Goal: Navigation & Orientation: Understand site structure

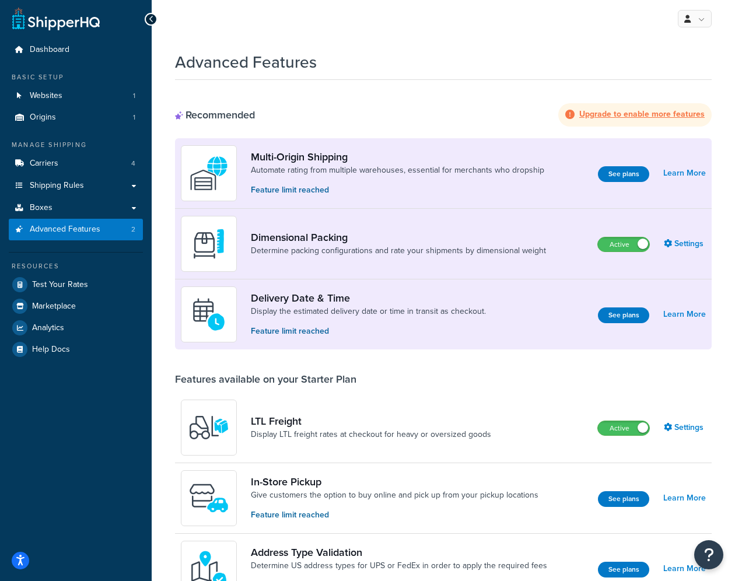
scroll to position [2, 0]
click at [115, 175] on link "Shipping Rules" at bounding box center [76, 186] width 134 height 22
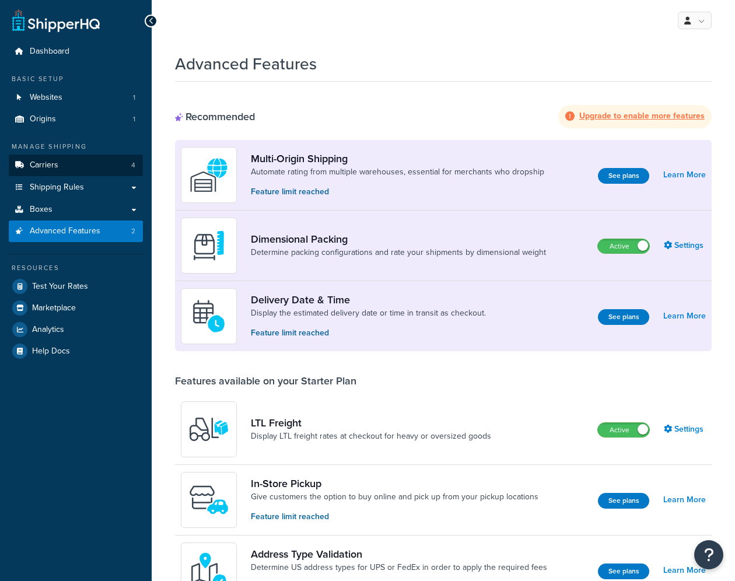
scroll to position [2, 0]
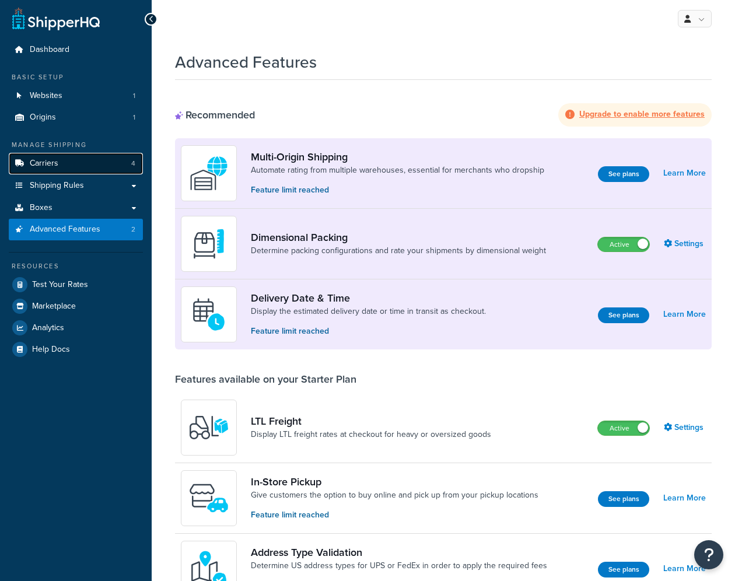
click at [107, 165] on link "Carriers 4" at bounding box center [76, 164] width 134 height 22
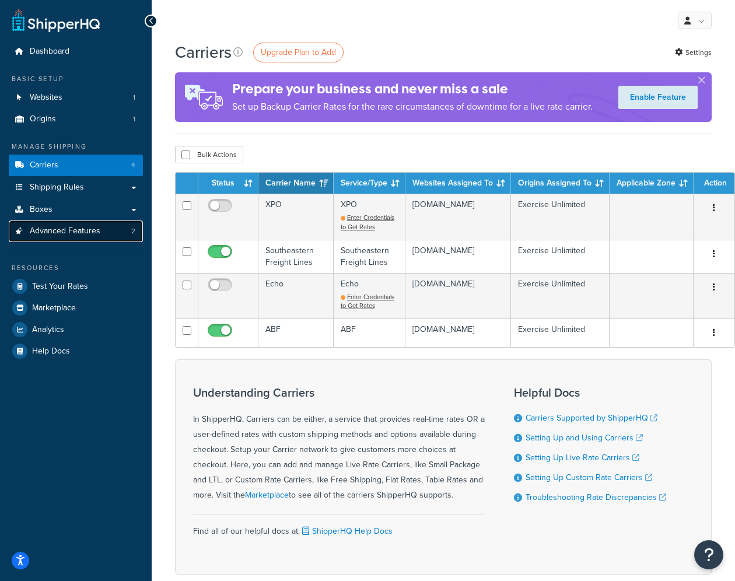
click at [77, 231] on span "Advanced Features" at bounding box center [65, 231] width 71 height 10
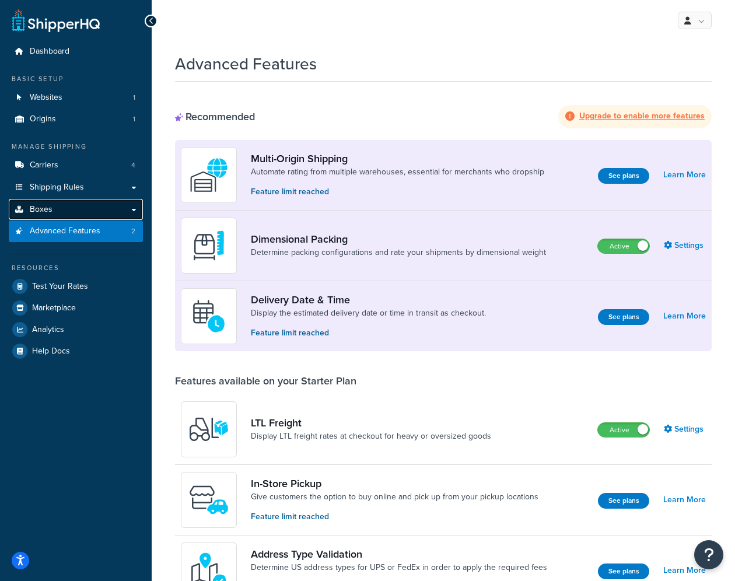
click at [71, 208] on link "Boxes" at bounding box center [76, 210] width 134 height 22
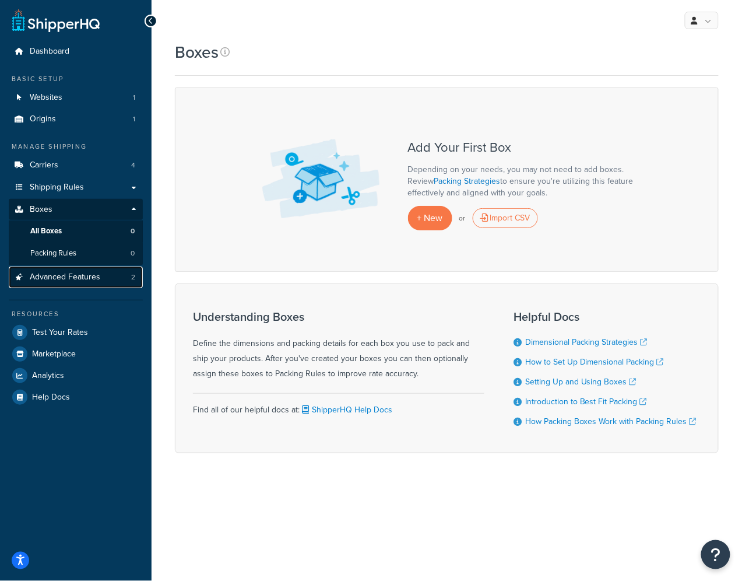
click at [94, 279] on span "Advanced Features" at bounding box center [65, 277] width 71 height 10
